Goal: Task Accomplishment & Management: Manage account settings

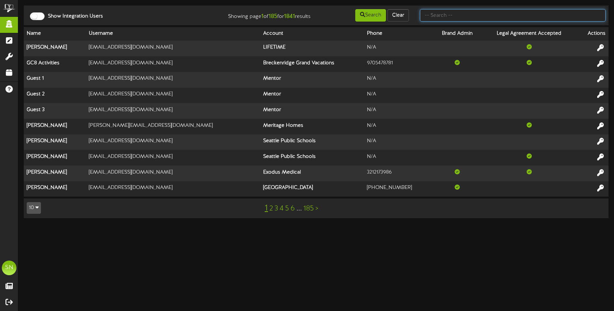
click at [439, 17] on input "text" at bounding box center [513, 15] width 186 height 12
type input "the plastics"
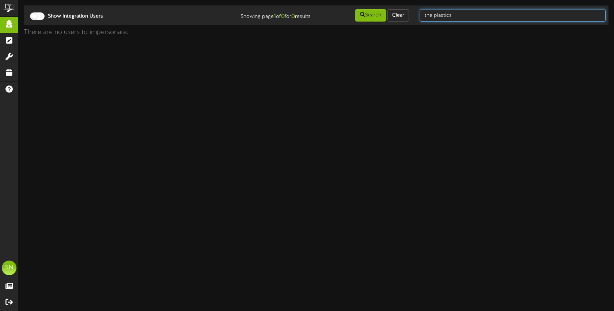
click at [457, 16] on input "the plastics" at bounding box center [513, 15] width 186 height 12
type input "the plastics"
drag, startPoint x: 453, startPoint y: 15, endPoint x: 408, endPoint y: 11, distance: 44.8
click at [408, 11] on div "Show Integration Users Showing page 1 of 0 for 0 results Search Clear the plast…" at bounding box center [316, 15] width 590 height 14
type input "plastics"
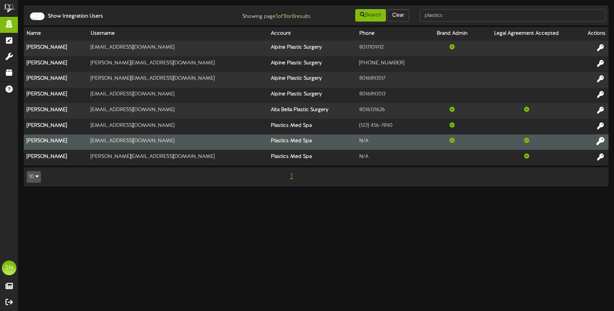
click at [601, 142] on icon at bounding box center [601, 141] width 8 height 8
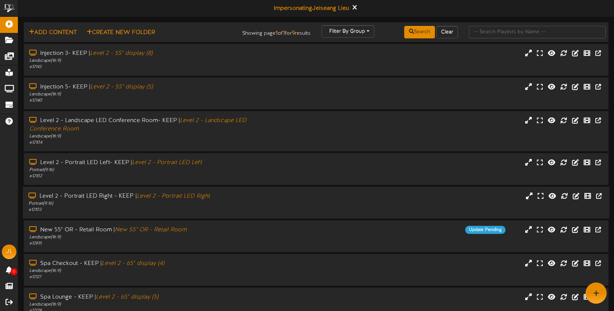
click at [279, 203] on div "Level 2 - Portrait LED Right - KEEP | Level 2 - Portrait LED Right Portrait ( 9…" at bounding box center [316, 202] width 587 height 21
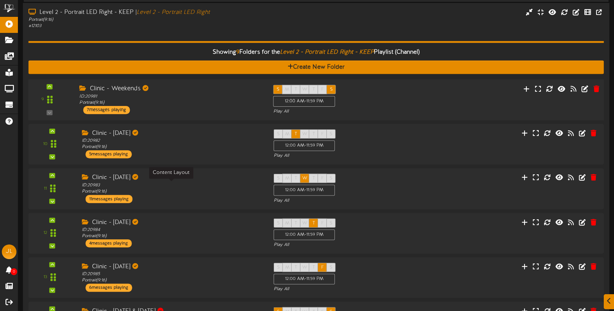
scroll to position [184, 0]
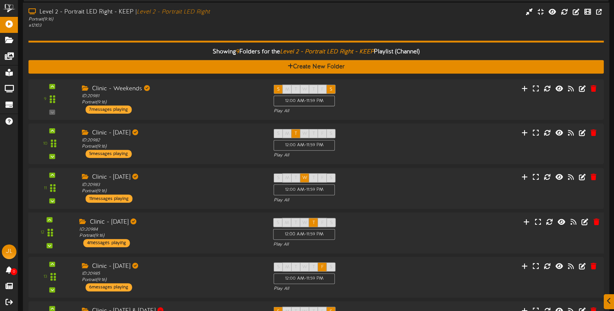
click at [200, 225] on div "Clinic - Thursday" at bounding box center [170, 222] width 183 height 8
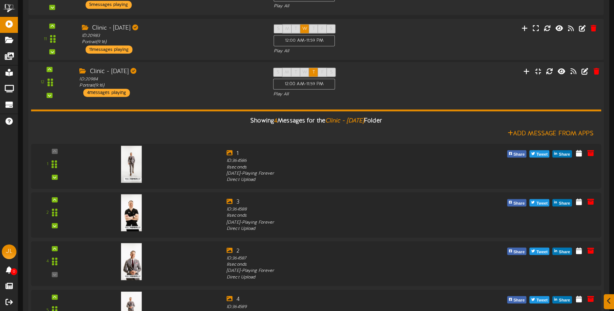
scroll to position [333, 0]
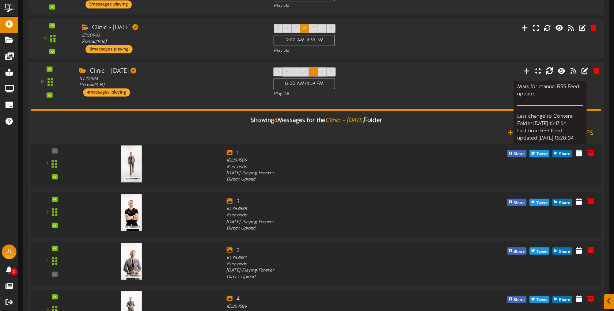
click at [550, 72] on icon at bounding box center [549, 71] width 8 height 8
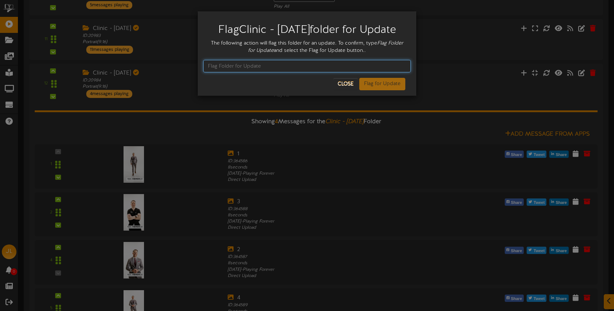
click at [241, 72] on input "text" at bounding box center [307, 66] width 208 height 12
type input "Flag Folder for Update"
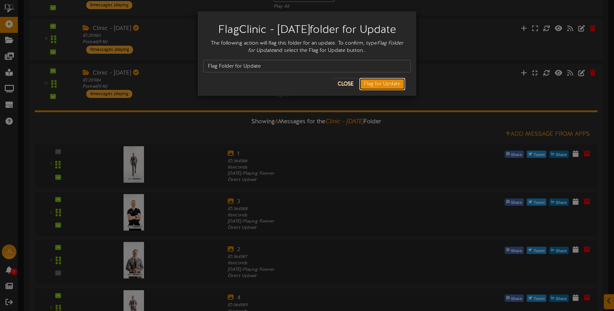
click at [366, 90] on button "Flag for Update" at bounding box center [382, 84] width 46 height 12
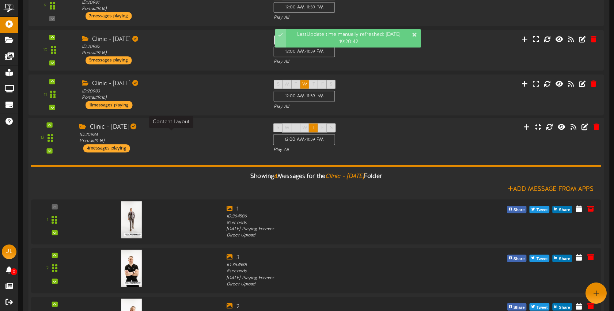
click at [201, 137] on div "ID: 20984 Portrait ( 9:16 )" at bounding box center [170, 138] width 183 height 13
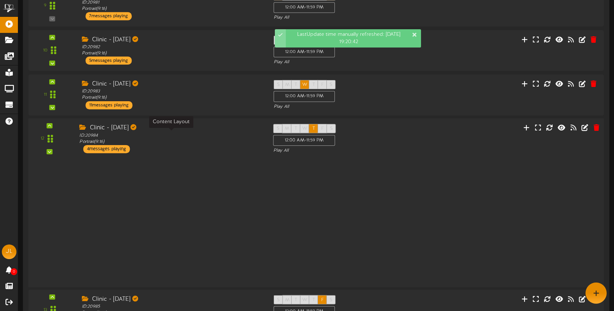
scroll to position [277, 0]
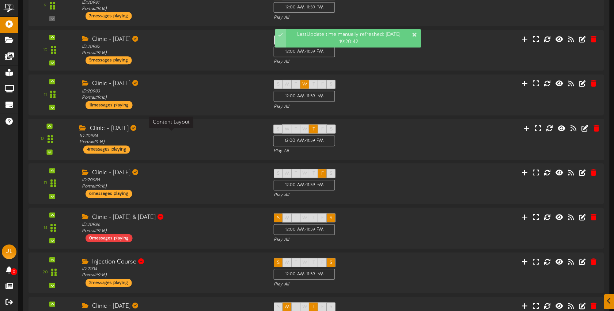
click at [201, 135] on div "ID: 20984 Portrait ( 9:16 )" at bounding box center [170, 139] width 183 height 13
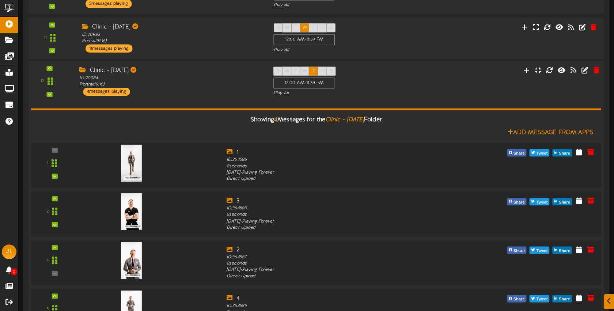
scroll to position [402, 0]
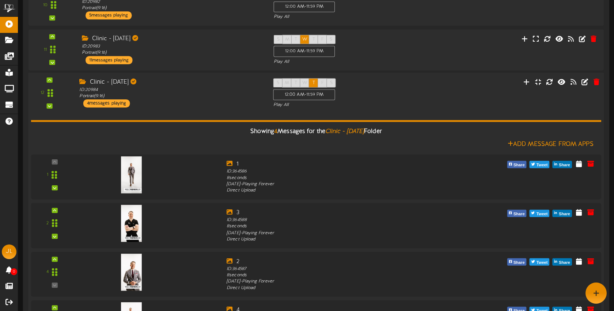
click at [203, 102] on div "Clinic - Thursday ID: 20984 Portrait ( 9:16 ) 4 messages playing" at bounding box center [171, 92] width 194 height 29
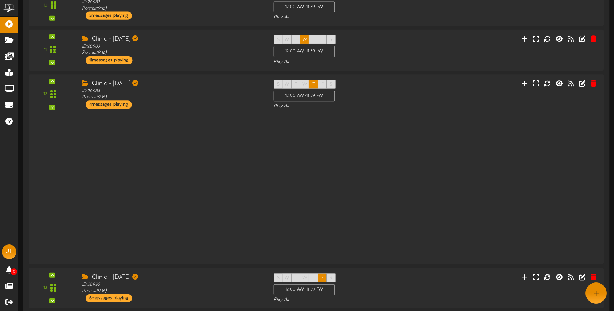
scroll to position [322, 0]
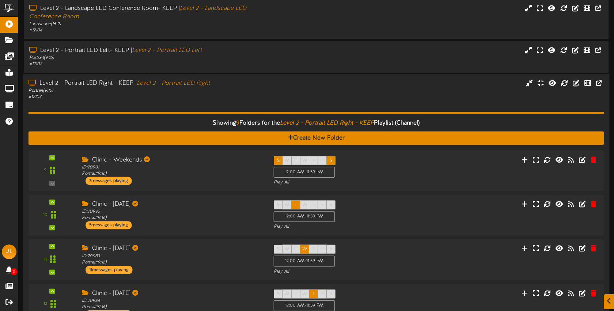
drag, startPoint x: 418, startPoint y: 97, endPoint x: 420, endPoint y: 92, distance: 4.6
click at [418, 97] on div "Level 2 - Portrait LED Right - KEEP | Level 2 - Portrait LED Right Portrait ( 9…" at bounding box center [316, 89] width 587 height 21
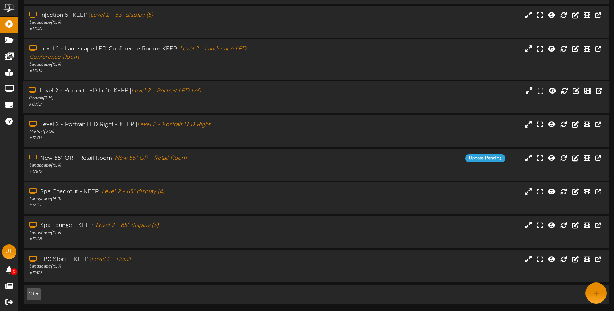
scroll to position [72, 0]
click at [563, 124] on icon at bounding box center [564, 124] width 8 height 8
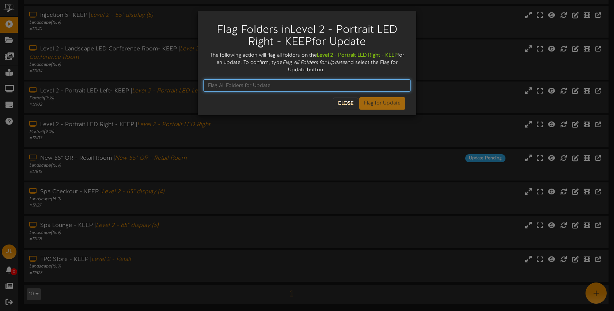
click at [284, 83] on input "text" at bounding box center [307, 85] width 208 height 12
type input "Flag All Folders for Update"
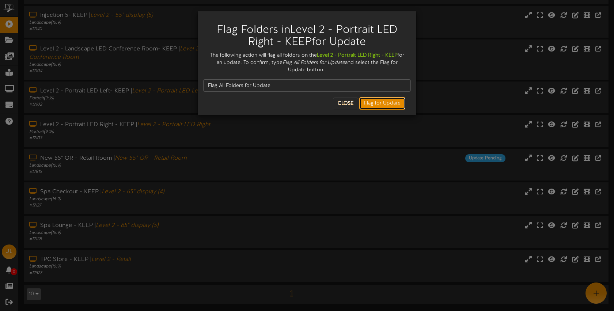
click at [391, 108] on button "Flag for Update" at bounding box center [382, 103] width 46 height 12
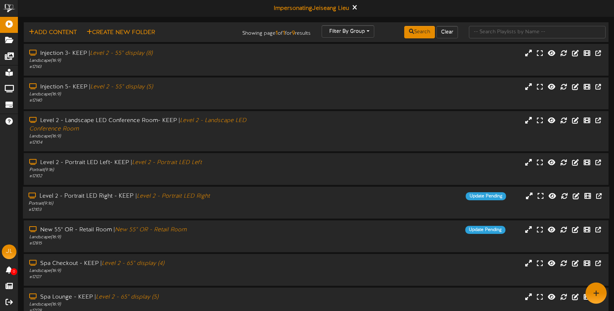
click at [308, 207] on div "Level 2 - Portrait LED Right - KEEP | Level 2 - Portrait LED Right Portrait ( 9…" at bounding box center [316, 202] width 587 height 21
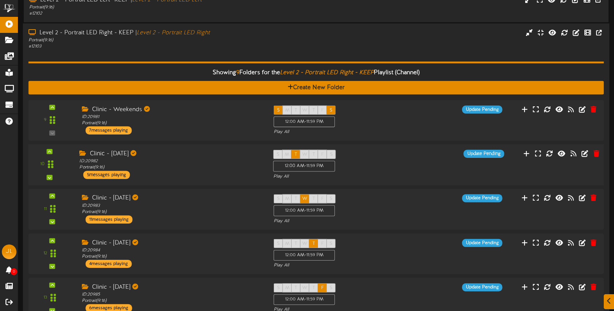
scroll to position [163, 0]
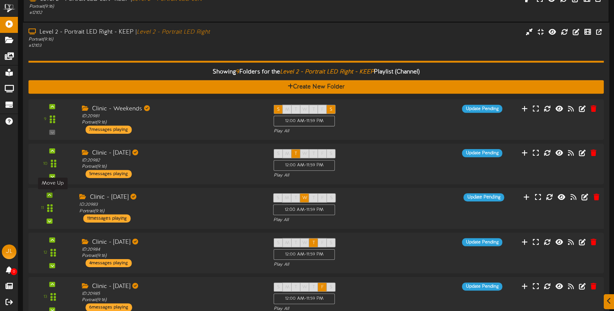
click at [53, 196] on div "11" at bounding box center [49, 208] width 37 height 30
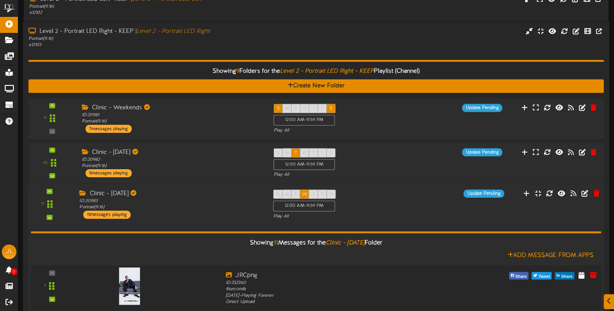
click at [54, 301] on div at bounding box center [52, 299] width 6 height 5
click at [50, 216] on icon at bounding box center [49, 218] width 3 height 4
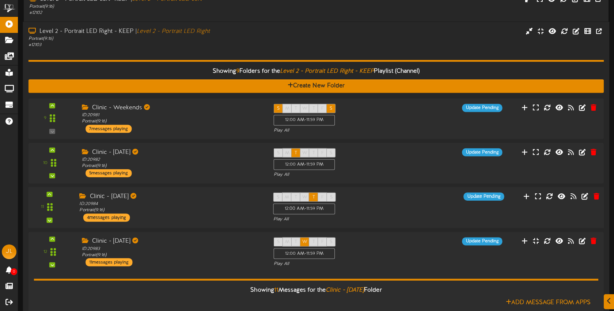
scroll to position [209, 0]
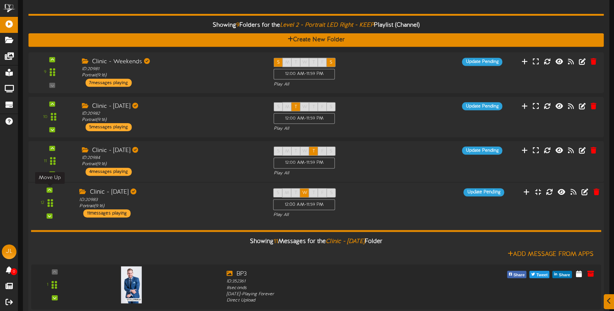
click at [52, 192] on div at bounding box center [50, 190] width 6 height 5
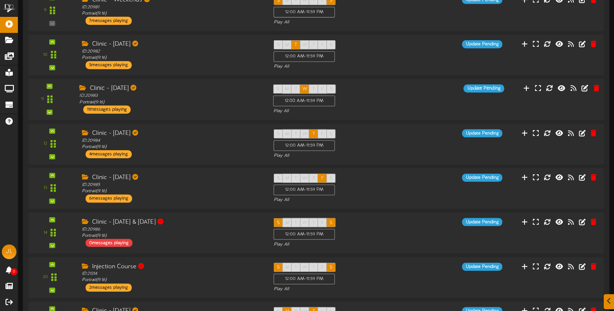
scroll to position [273, 0]
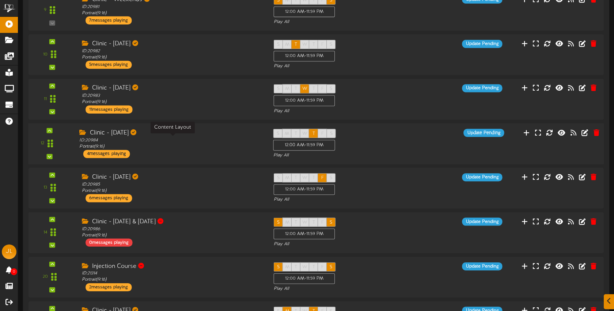
click at [189, 144] on div "ID: 20984 Portrait ( 9:16 )" at bounding box center [170, 143] width 183 height 13
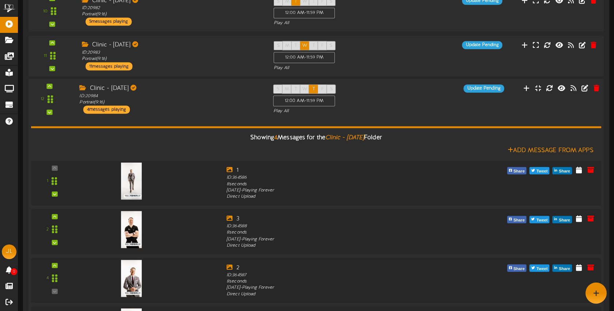
scroll to position [295, 0]
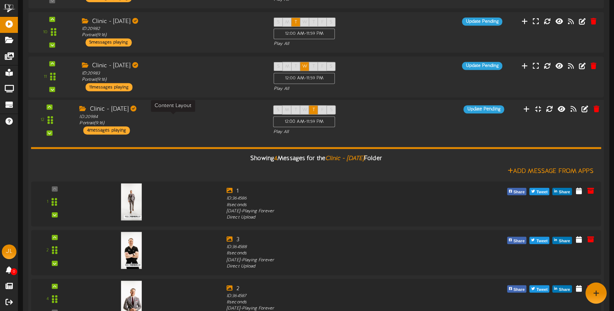
click at [242, 123] on div "ID: 20984 Portrait ( 9:16 )" at bounding box center [170, 120] width 183 height 13
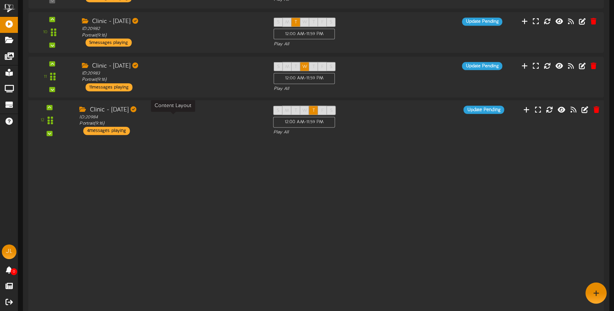
scroll to position [295, 0]
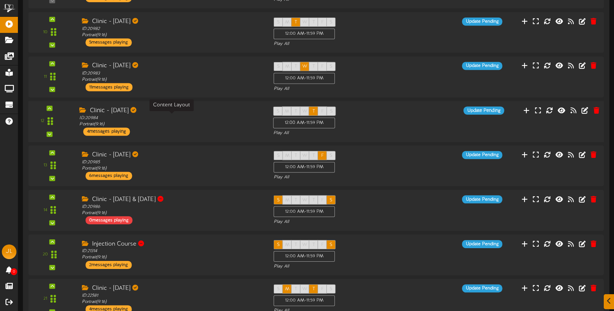
click at [192, 125] on div "ID: 20984 Portrait ( 9:16 )" at bounding box center [170, 121] width 183 height 13
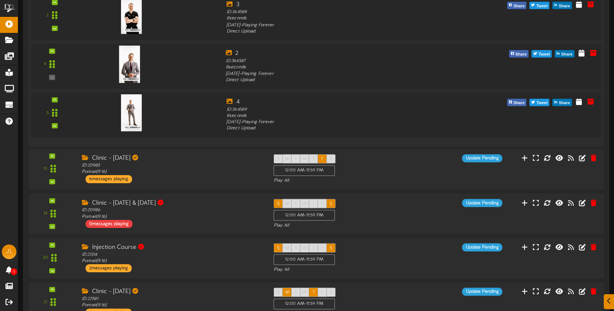
scroll to position [544, 0]
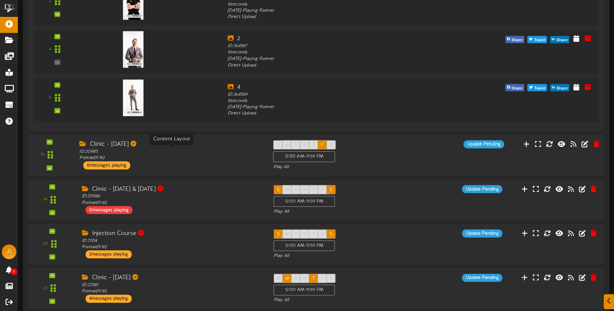
click at [196, 153] on div "ID: 20985 Portrait ( 9:16 )" at bounding box center [170, 155] width 183 height 13
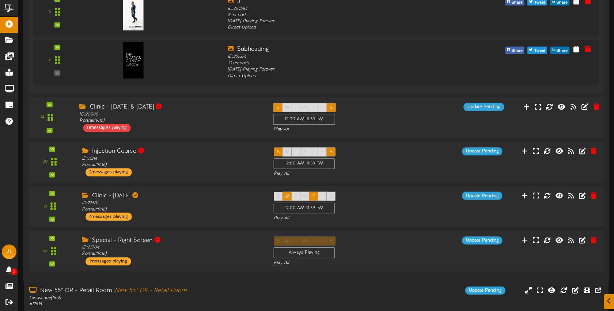
scroll to position [969, 0]
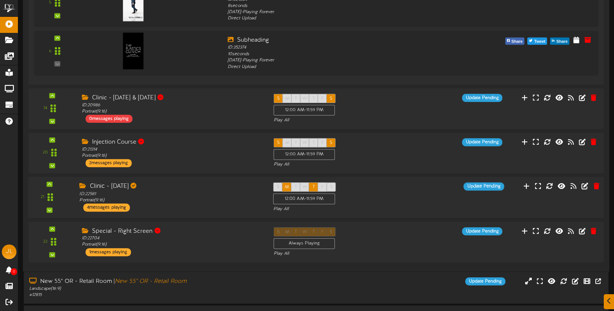
drag, startPoint x: 199, startPoint y: 204, endPoint x: 217, endPoint y: 200, distance: 18.7
click at [199, 204] on div "Clinic - Monday ID: 22581 Portrait ( 9:16 ) 4 messages playing" at bounding box center [171, 196] width 194 height 29
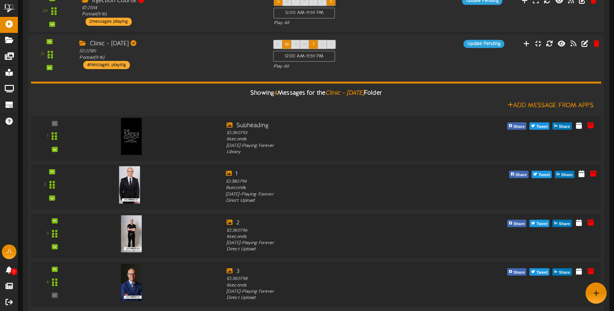
scroll to position [1083, 0]
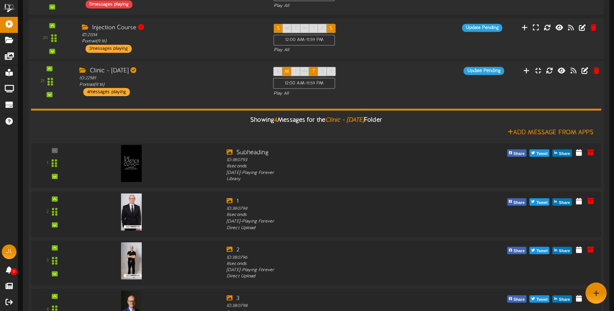
click at [209, 89] on div "Clinic - Monday ID: 22581 Portrait ( 9:16 ) 4 messages playing" at bounding box center [171, 81] width 194 height 29
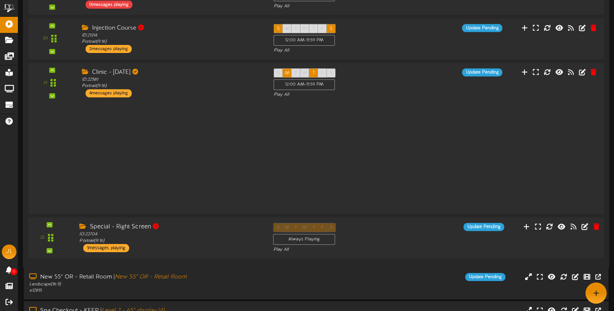
scroll to position [1084, 0]
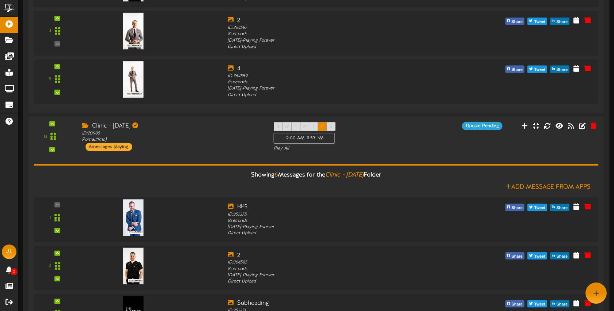
click at [221, 115] on div "9" at bounding box center [317, 185] width 576 height 970
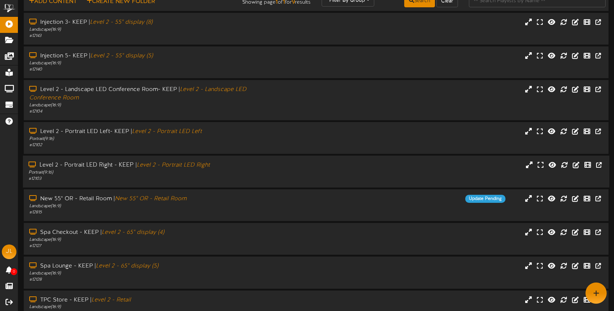
scroll to position [0, 0]
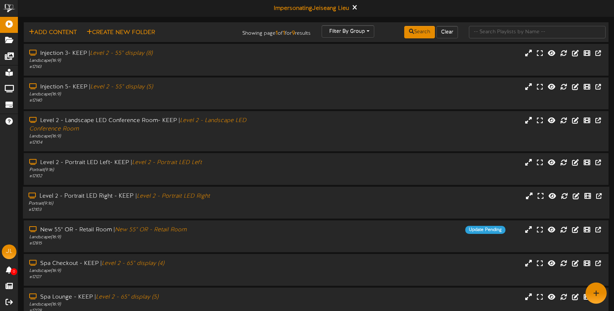
click at [243, 200] on div "Level 2 - Portrait LED Right - KEEP | Level 2 - Portrait LED Right" at bounding box center [146, 196] width 234 height 8
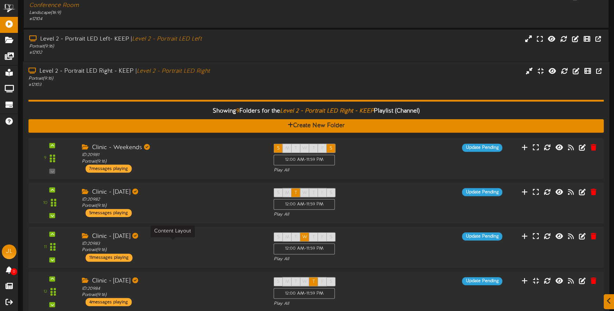
scroll to position [201, 0]
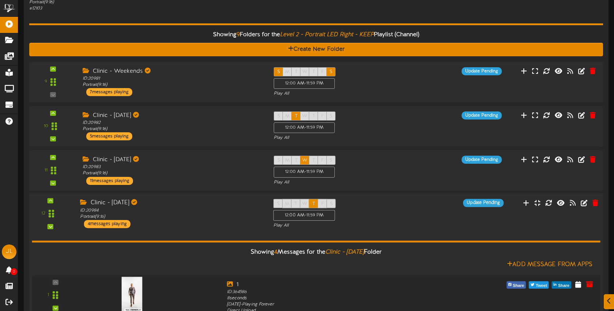
click at [374, 212] on div "S M T W T F S 12:00 AM - 11:59 PM Play All" at bounding box center [340, 214] width 145 height 30
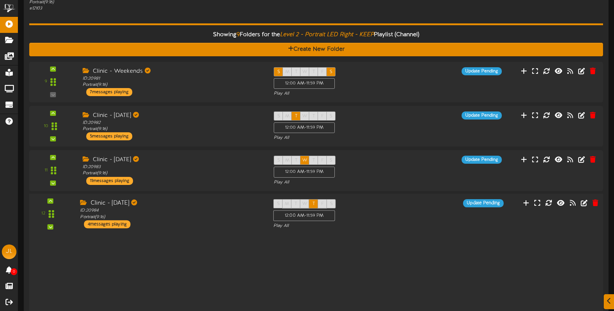
scroll to position [202, 0]
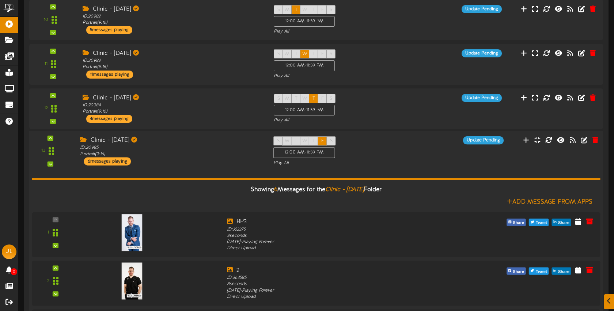
click at [378, 156] on div "S M T W T F S 12:00 AM - 11:59 PM Play All" at bounding box center [340, 151] width 145 height 30
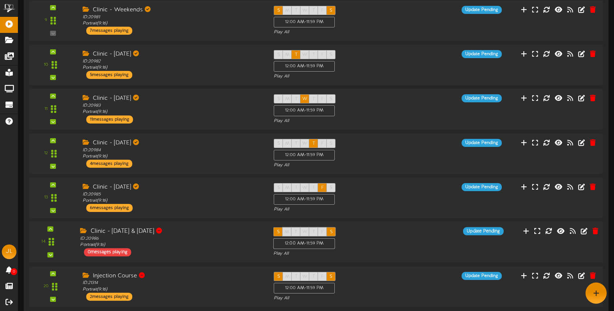
scroll to position [263, 0]
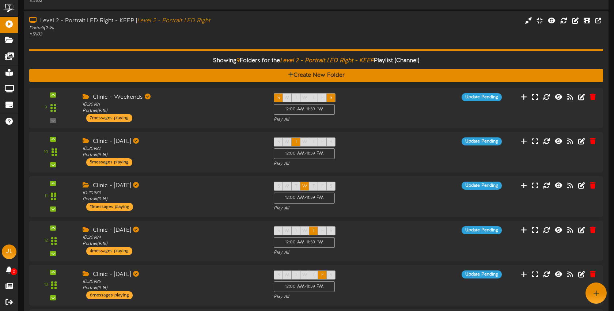
click at [204, 41] on div "Showing 9 Folders for the Level 2 - Portrait LED Right - KEEP Playlist (Channel…" at bounding box center [316, 262] width 574 height 449
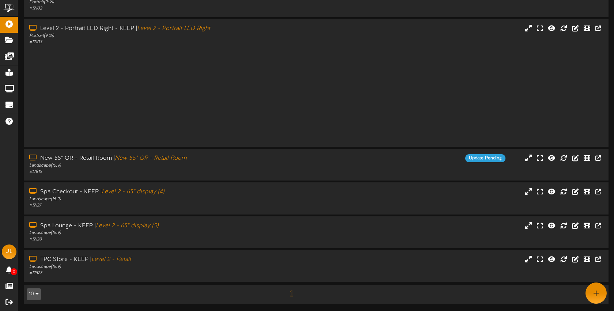
scroll to position [72, 0]
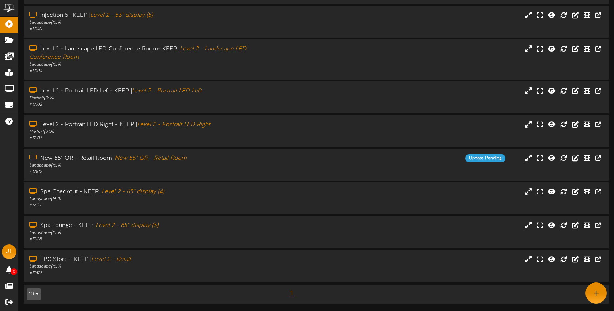
click at [253, 122] on div "Level 2 - Portrait LED Right - KEEP | Level 2 - Portrait LED Right" at bounding box center [145, 125] width 233 height 8
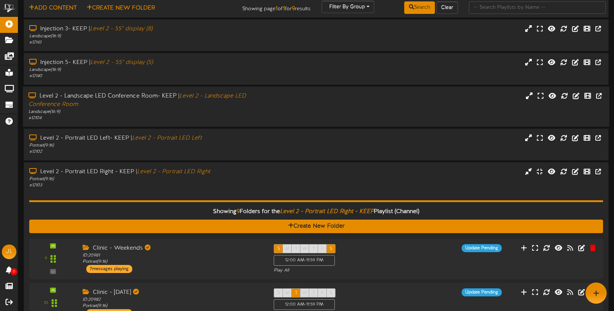
scroll to position [0, 0]
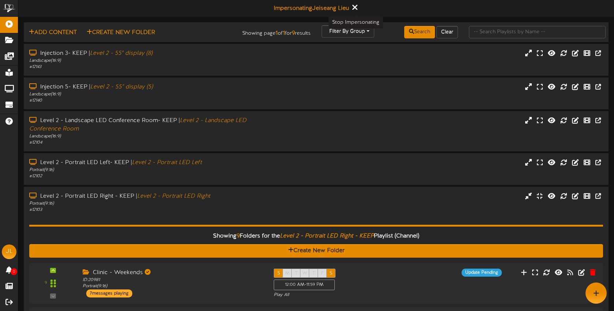
click at [356, 7] on icon at bounding box center [354, 7] width 5 height 8
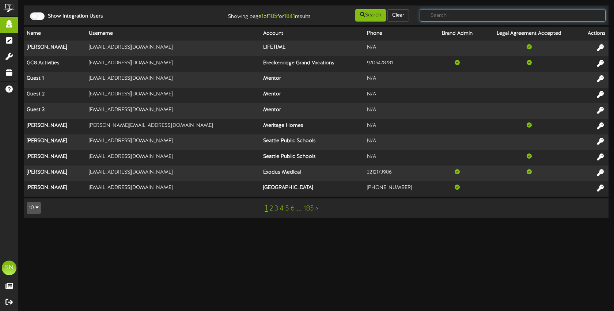
click at [458, 17] on input "text" at bounding box center [513, 15] width 186 height 12
type input "[PERSON_NAME]"
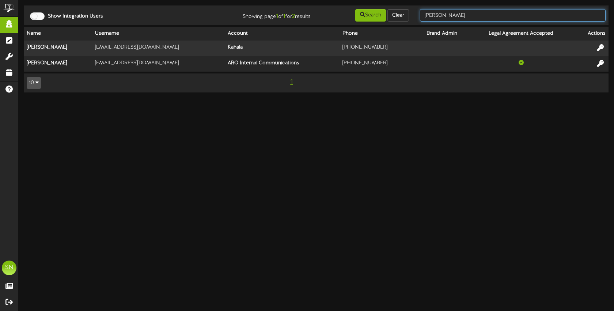
drag, startPoint x: 459, startPoint y: 18, endPoint x: 421, endPoint y: 15, distance: 38.1
click at [421, 15] on input "gilbert" at bounding box center [513, 15] width 186 height 12
type input "f"
type input "kirsten short"
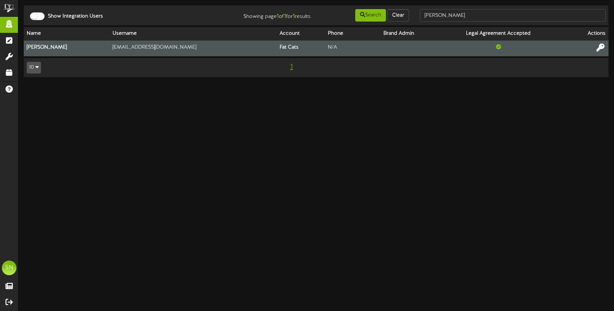
click at [602, 48] on icon at bounding box center [601, 48] width 8 height 8
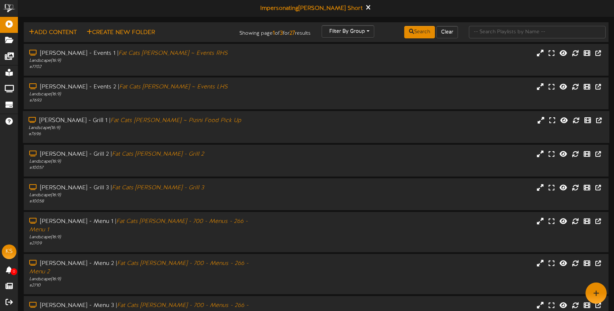
scroll to position [98, 0]
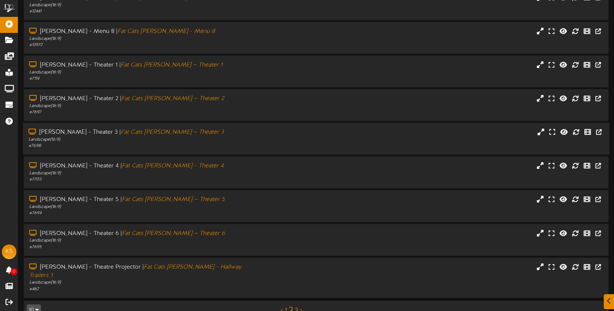
scroll to position [92, 0]
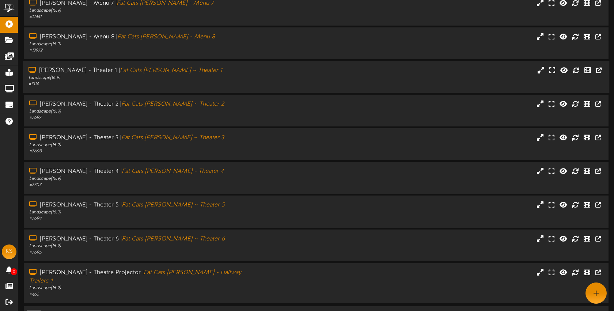
click at [203, 80] on div "[PERSON_NAME] - Theater 1 | Fat Cats [PERSON_NAME] ~ Theater 1 Landscape ( 16:9…" at bounding box center [316, 77] width 587 height 32
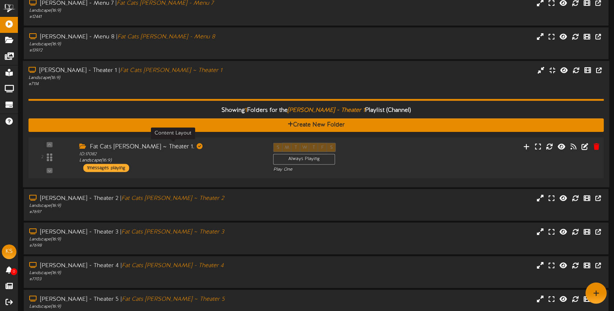
click at [224, 152] on div "ID: 17082 Landscape ( 16:9 )" at bounding box center [170, 157] width 183 height 13
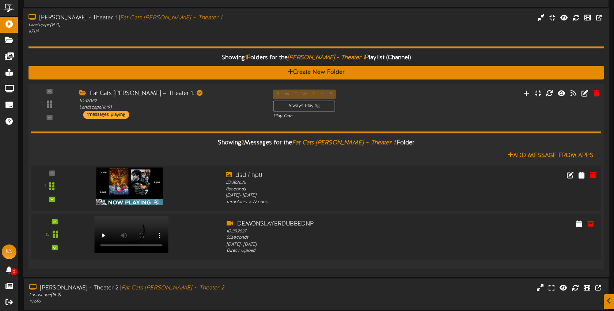
scroll to position [309, 0]
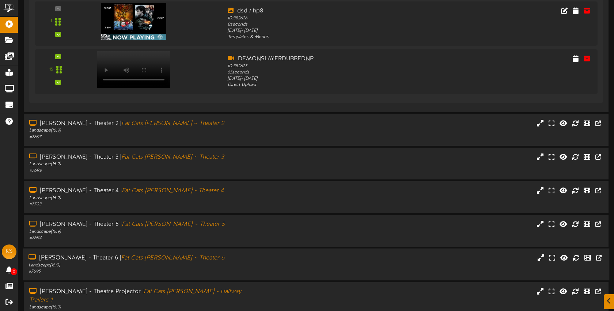
click at [297, 249] on div "[PERSON_NAME] - Theater 6 | Fat Cats [PERSON_NAME] ~ Theater 6 Landscape ( 16:9…" at bounding box center [316, 265] width 587 height 32
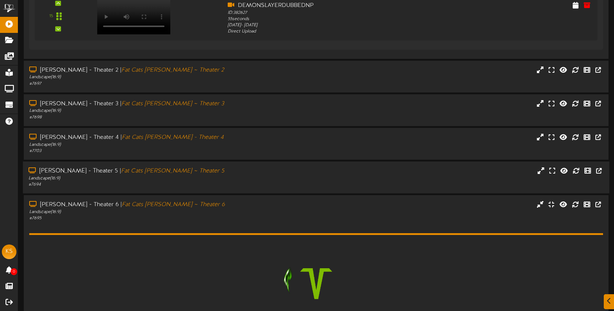
scroll to position [414, 0]
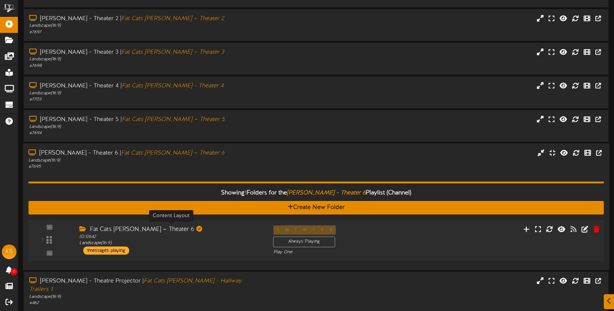
click at [220, 234] on div "ID: 12642 Landscape ( 16:9 )" at bounding box center [170, 240] width 183 height 13
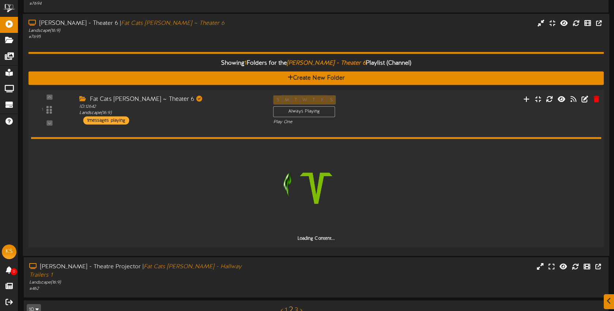
scroll to position [522, 0]
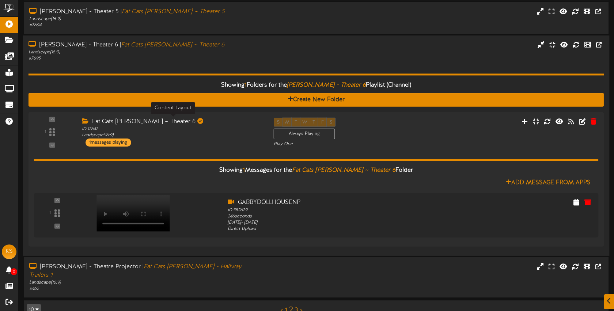
click at [293, 48] on div "[PERSON_NAME] - Theater 6 | Fat Cats [PERSON_NAME] ~ Theater 6 Landscape ( 16:9…" at bounding box center [316, 51] width 587 height 21
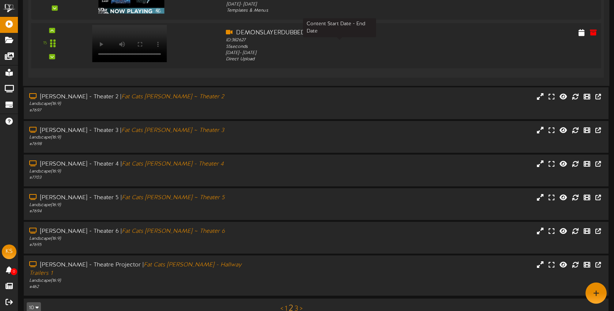
scroll to position [334, 0]
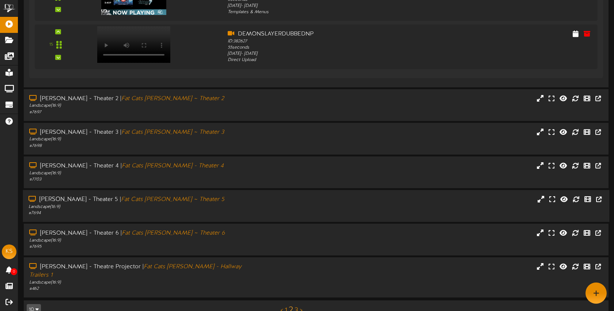
drag, startPoint x: 279, startPoint y: 230, endPoint x: 299, endPoint y: 205, distance: 31.5
click at [279, 230] on div "[PERSON_NAME] - Theater 6 | Fat Cats [PERSON_NAME] ~ Theater 6 Landscape ( 16:9…" at bounding box center [316, 239] width 585 height 21
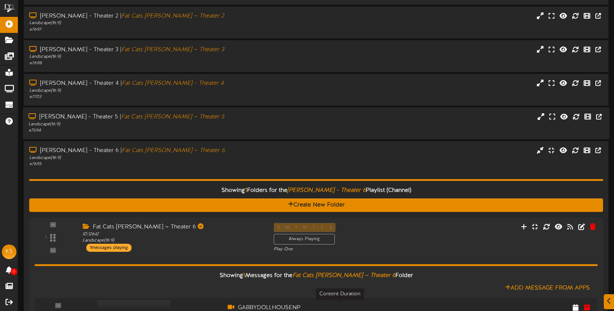
scroll to position [522, 0]
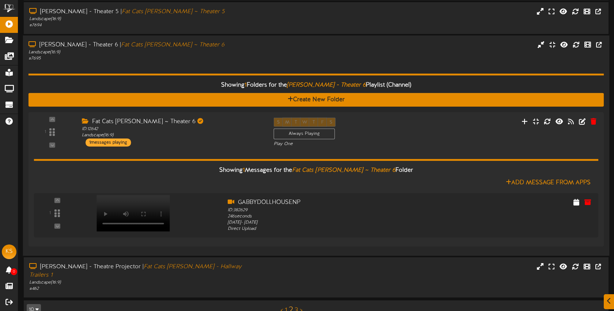
click at [231, 49] on div "Landscape ( 16:9 )" at bounding box center [146, 52] width 234 height 6
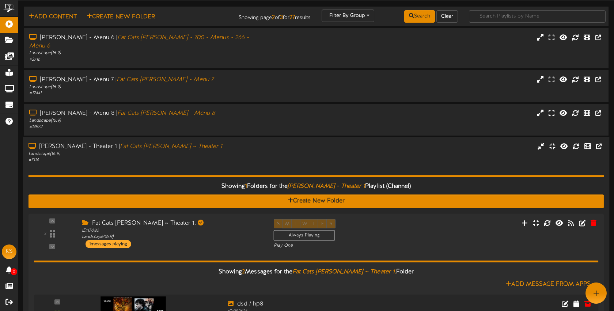
scroll to position [0, 0]
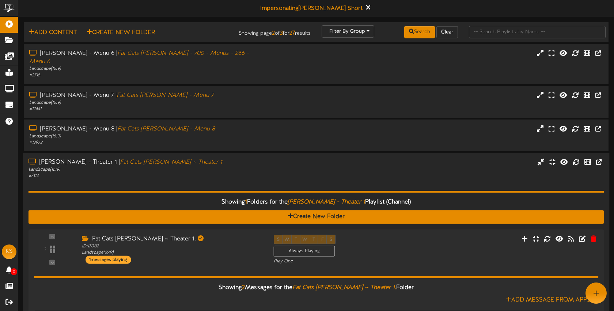
click at [372, 158] on div "[PERSON_NAME] - Theater 1 | Fat Cats [PERSON_NAME] ~ Theater 1 Landscape ( 16:9…" at bounding box center [316, 168] width 587 height 21
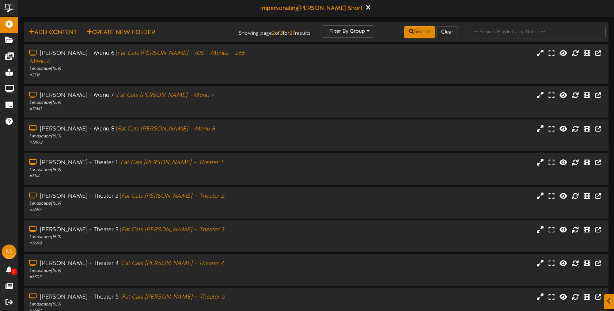
scroll to position [18, 0]
